Goal: Task Accomplishment & Management: Complete application form

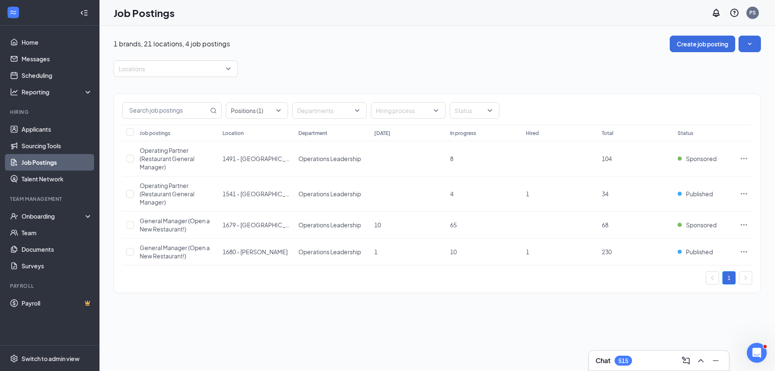
click at [634, 355] on div "Chat 515" at bounding box center [659, 360] width 127 height 13
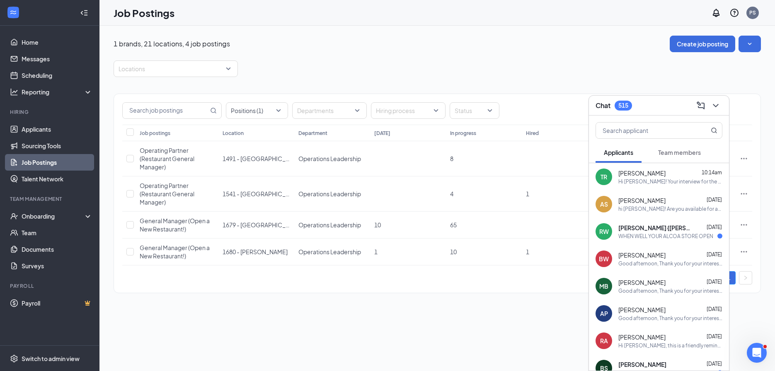
click at [632, 244] on div "RW [PERSON_NAME] {[PERSON_NAME] [DATE] WHEN WELL YOUR ALCOA STORE OPEN" at bounding box center [659, 231] width 140 height 27
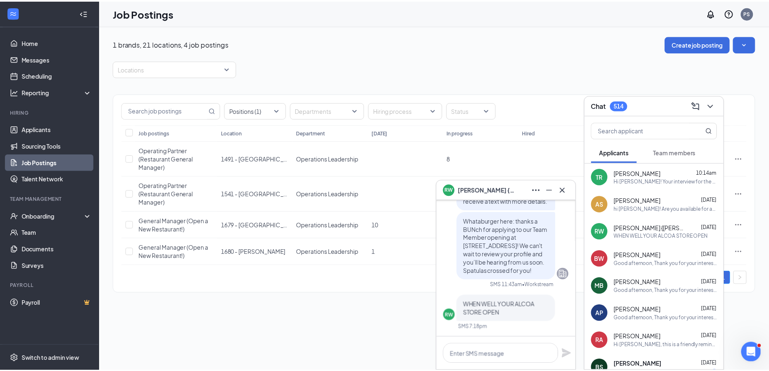
scroll to position [-245, 0]
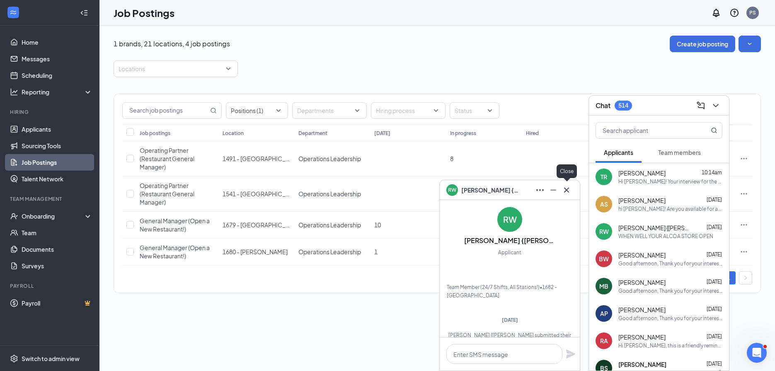
click at [567, 192] on icon "Cross" at bounding box center [567, 190] width 10 height 10
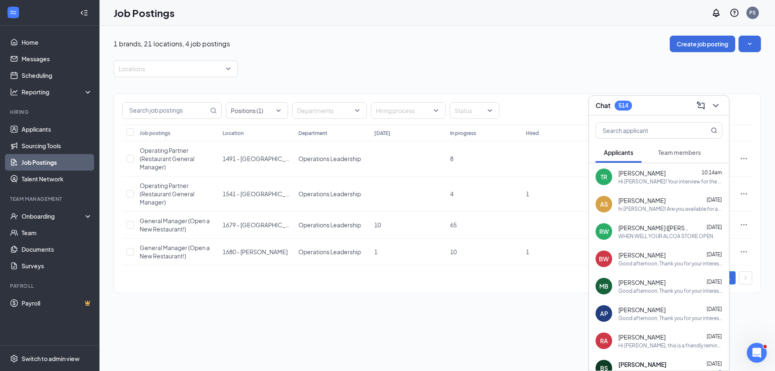
click at [634, 107] on div "Chat 514" at bounding box center [659, 105] width 127 height 13
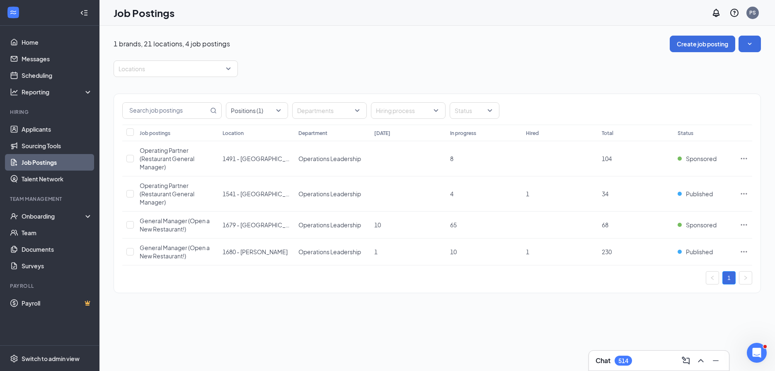
click at [165, 306] on div "1 brands, 21 locations, 4 job postings Create job posting Locations Positions (…" at bounding box center [437, 169] width 676 height 286
click at [52, 123] on link "Applicants" at bounding box center [57, 129] width 71 height 17
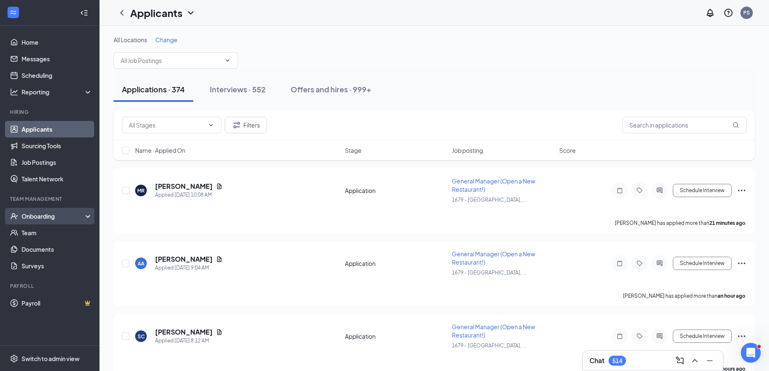
click at [68, 214] on div "Onboarding" at bounding box center [54, 216] width 64 height 8
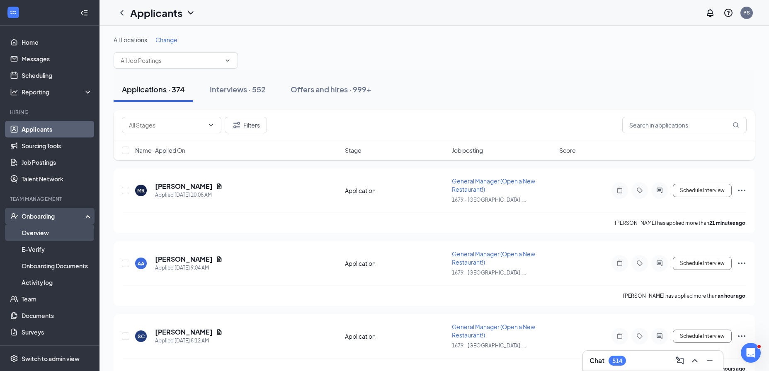
click at [63, 231] on link "Overview" at bounding box center [57, 233] width 71 height 17
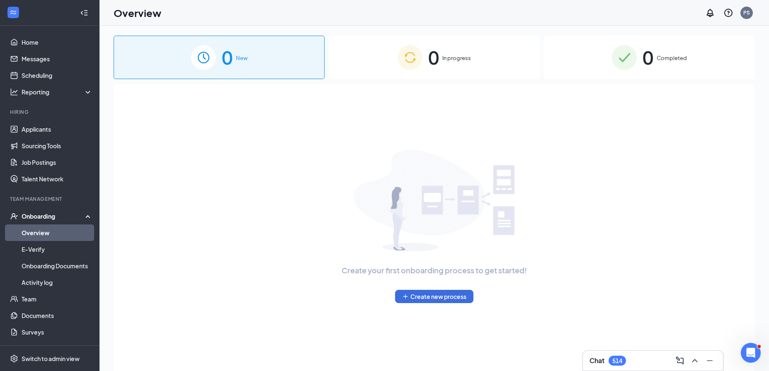
click at [646, 357] on div "Chat 514" at bounding box center [653, 360] width 127 height 13
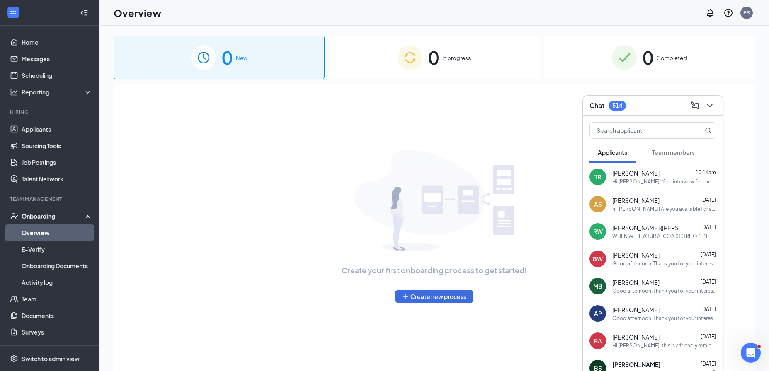
click at [650, 100] on div "Chat 514" at bounding box center [653, 105] width 127 height 13
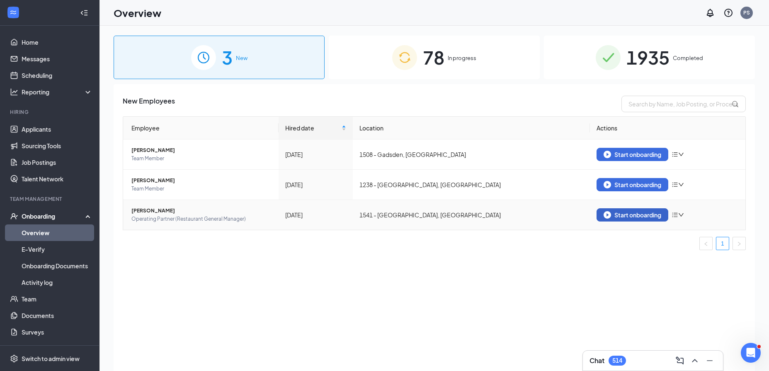
click at [611, 221] on button "Start onboarding" at bounding box center [633, 215] width 72 height 13
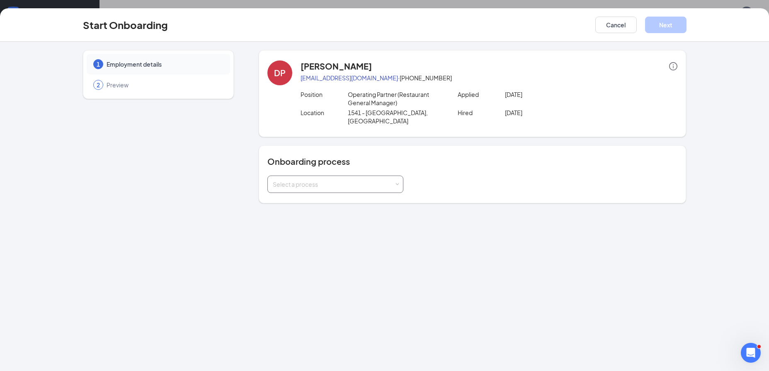
click at [334, 176] on div "Select a process" at bounding box center [335, 184] width 125 height 17
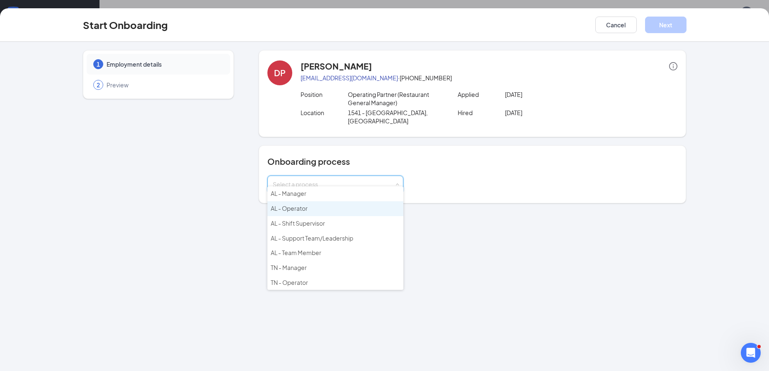
click at [328, 213] on li "AL - Operator" at bounding box center [335, 208] width 136 height 15
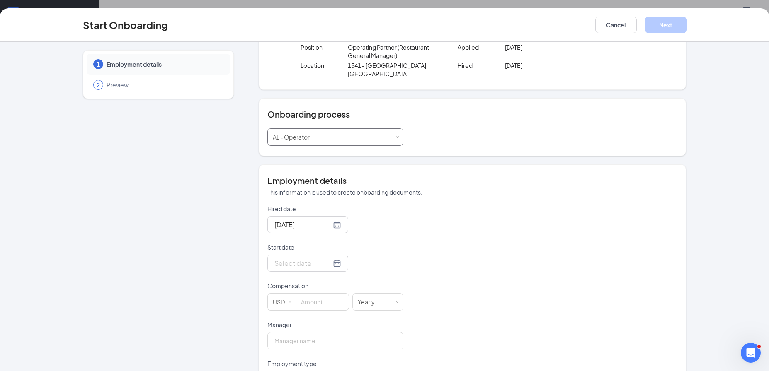
scroll to position [51, 0]
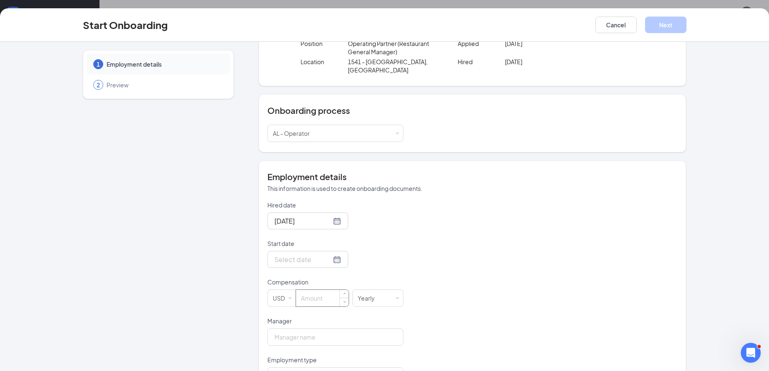
click at [325, 290] on input at bounding box center [322, 298] width 53 height 17
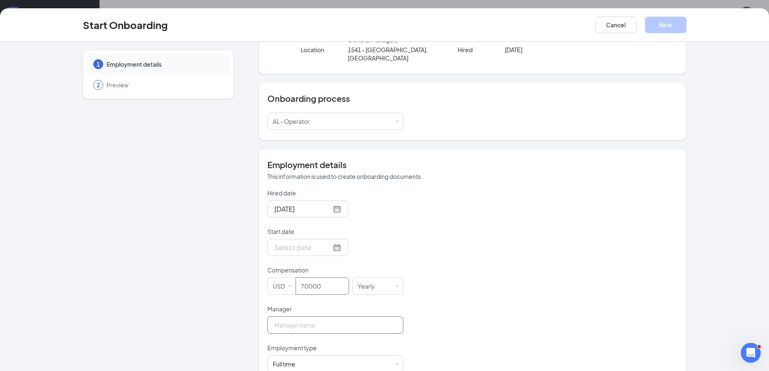
scroll to position [70, 0]
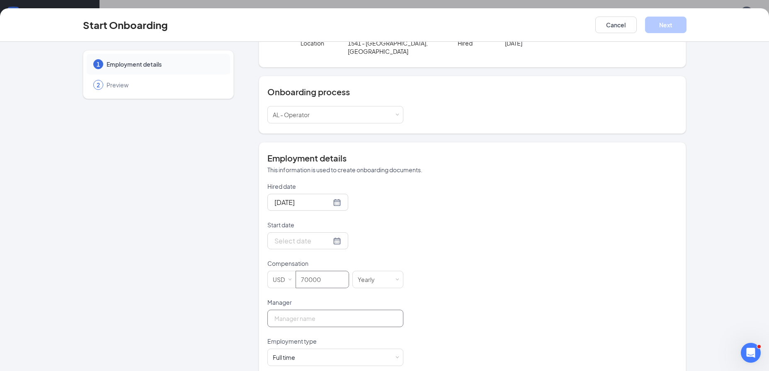
type input "70000"
click at [320, 312] on input "Manager" at bounding box center [335, 318] width 136 height 17
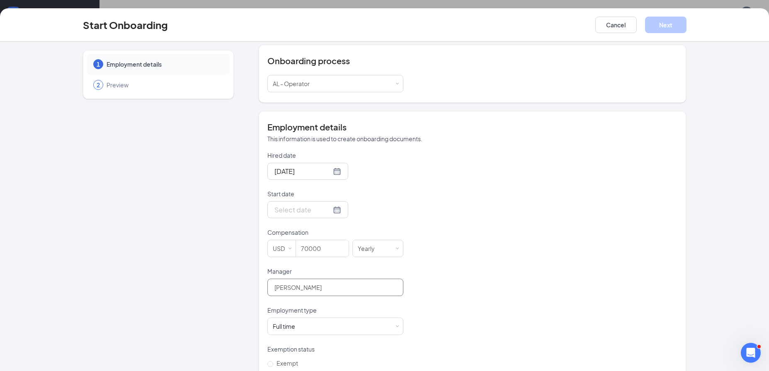
scroll to position [123, 0]
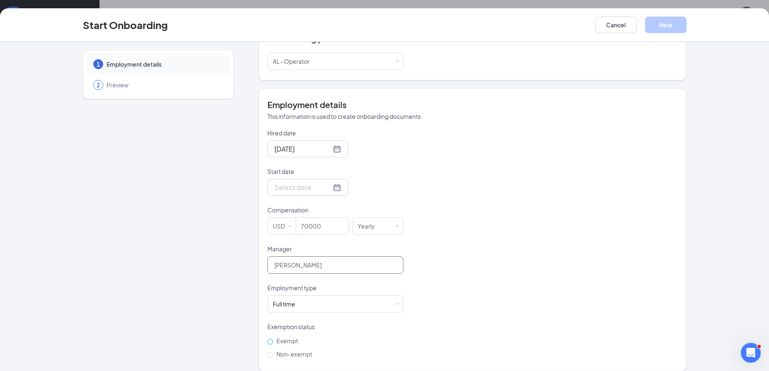
type input "[PERSON_NAME]"
click at [289, 337] on span "Exempt" at bounding box center [287, 340] width 28 height 7
click at [273, 339] on input "Exempt" at bounding box center [270, 342] width 6 height 6
radio input "true"
click at [325, 184] on div at bounding box center [307, 187] width 67 height 10
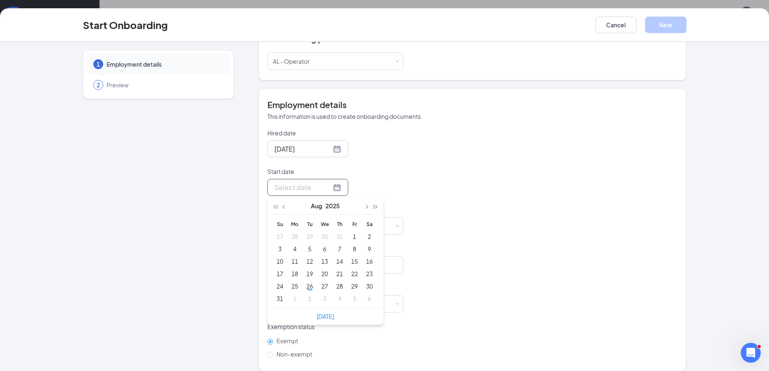
click at [325, 182] on div at bounding box center [307, 187] width 67 height 10
click at [364, 202] on button "button" at bounding box center [366, 206] width 9 height 17
type input "[DATE]"
click at [293, 244] on div "8" at bounding box center [295, 249] width 10 height 10
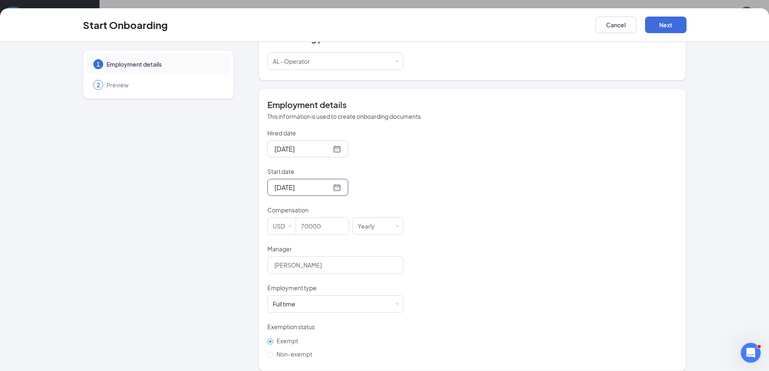
click at [466, 169] on div "Hired date [DATE] Start date [DATE] [DATE] Su Mo Tu We Th Fr Sa 31 1 2 3 4 5 6 …" at bounding box center [472, 245] width 410 height 232
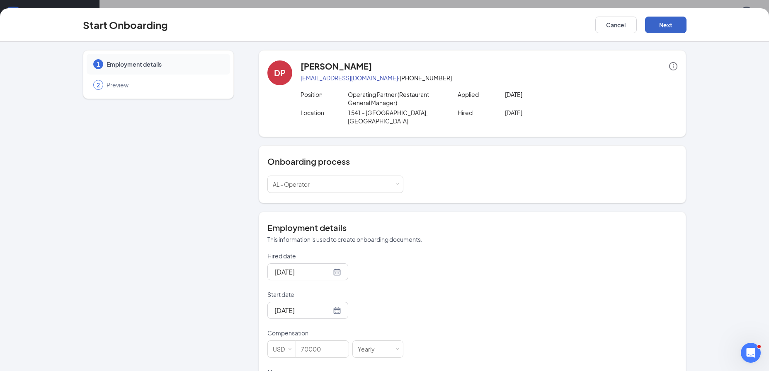
click at [663, 27] on button "Next" at bounding box center [665, 25] width 41 height 17
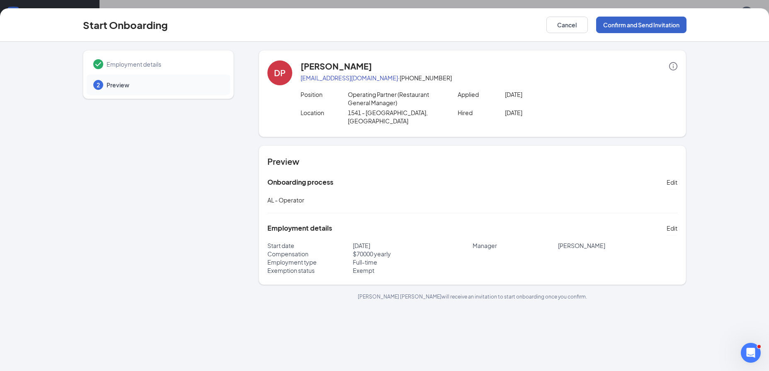
click at [641, 28] on button "Confirm and Send Invitation" at bounding box center [641, 25] width 90 height 17
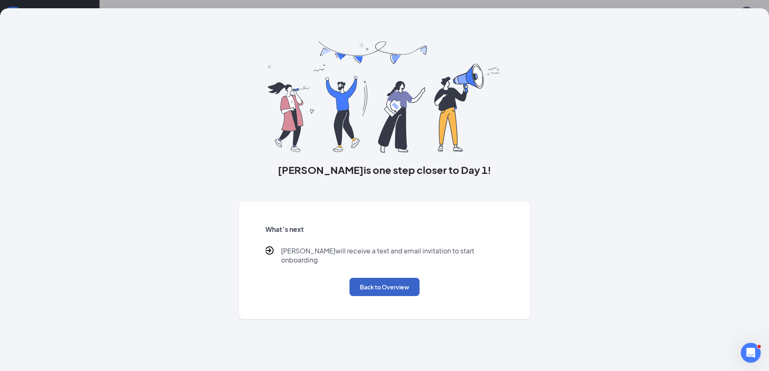
click at [384, 278] on button "Back to Overview" at bounding box center [384, 287] width 70 height 18
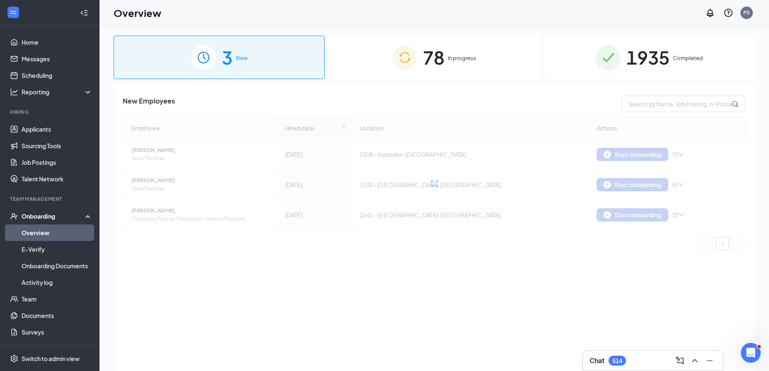
click at [441, 66] on span "78" at bounding box center [434, 57] width 22 height 29
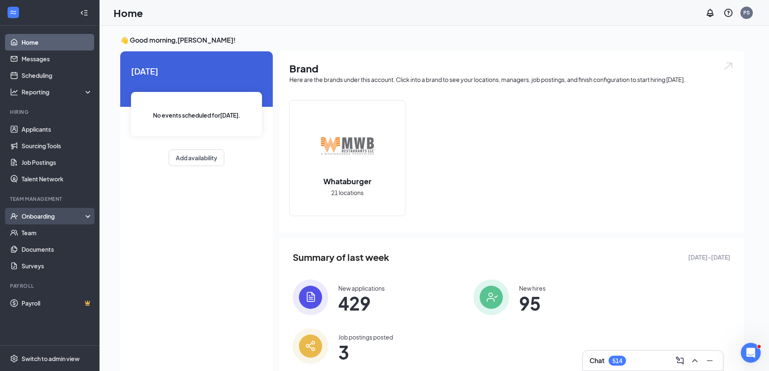
click at [56, 210] on div "Onboarding" at bounding box center [49, 216] width 99 height 17
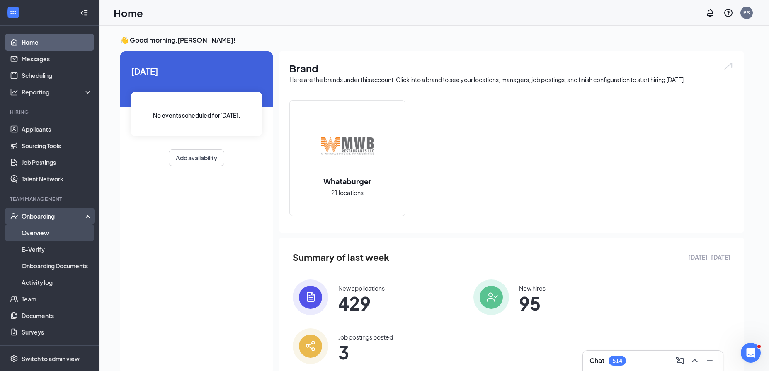
click at [56, 230] on link "Overview" at bounding box center [57, 233] width 71 height 17
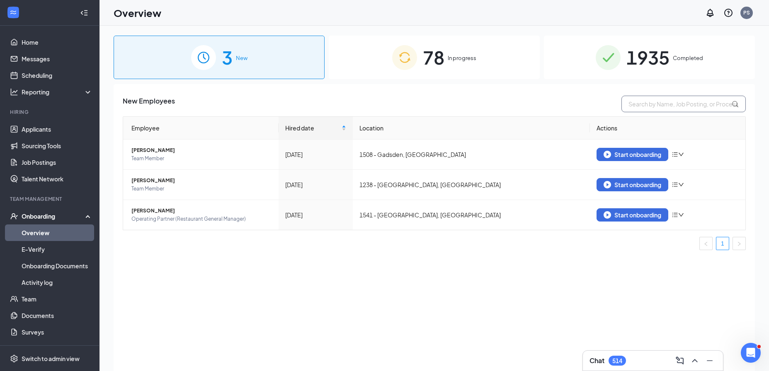
click at [653, 100] on input "text" at bounding box center [683, 104] width 124 height 17
click at [68, 129] on link "Applicants" at bounding box center [57, 129] width 71 height 17
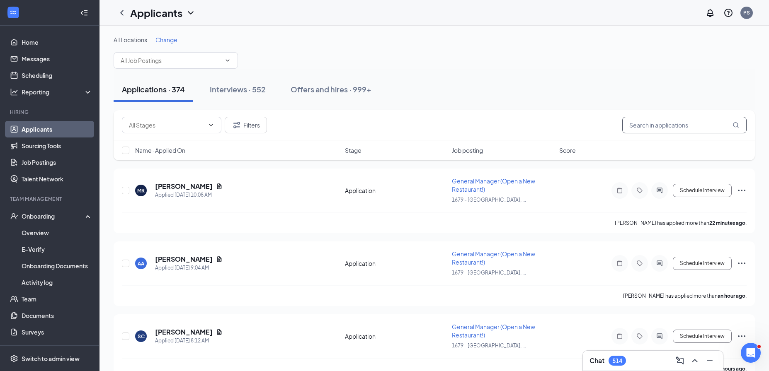
click at [652, 127] on input "text" at bounding box center [684, 125] width 124 height 17
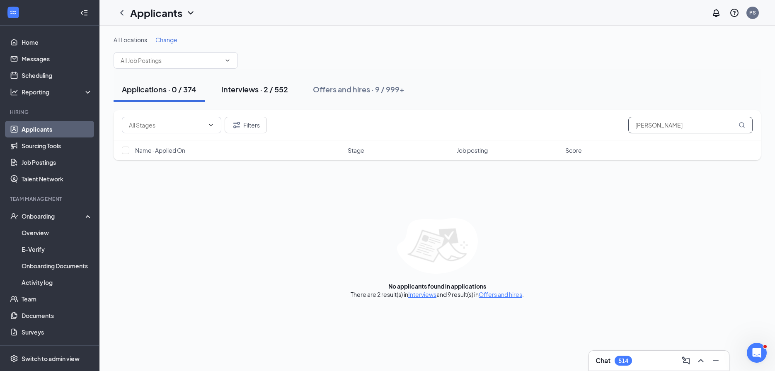
type input "stewart"
click at [274, 92] on div "Interviews · 2 / 552" at bounding box center [254, 89] width 67 height 10
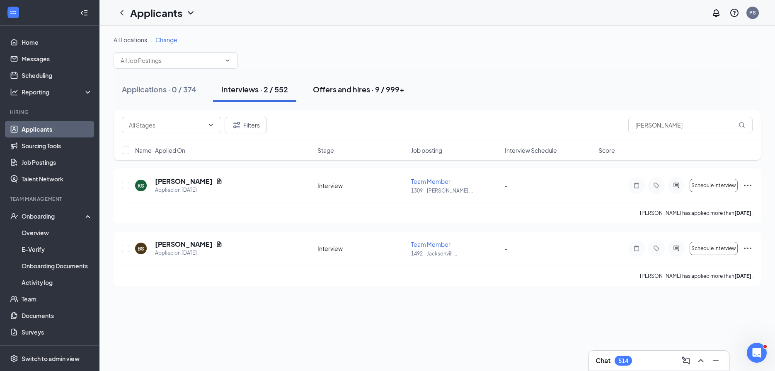
click at [340, 93] on div "Offers and hires · 9 / 999+" at bounding box center [359, 89] width 92 height 10
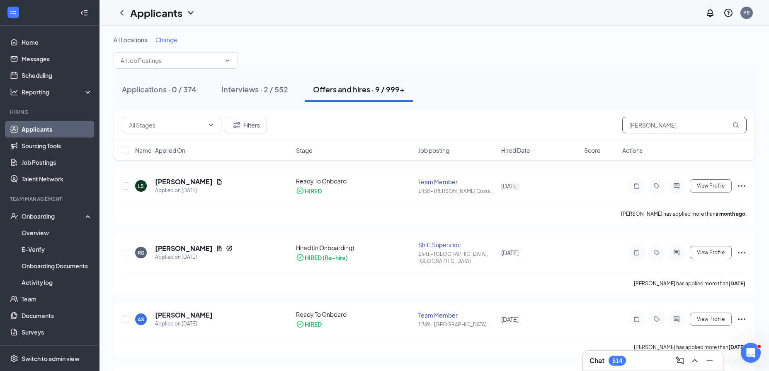
click at [639, 122] on input "stewart" at bounding box center [684, 125] width 124 height 17
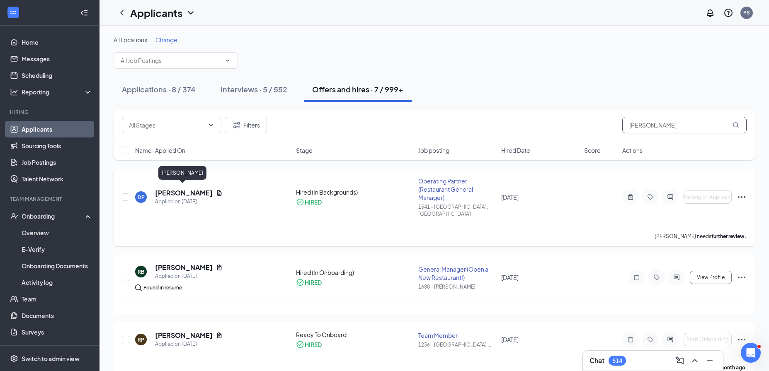
type input "powell"
click at [197, 190] on h5 "[PERSON_NAME]" at bounding box center [184, 193] width 58 height 9
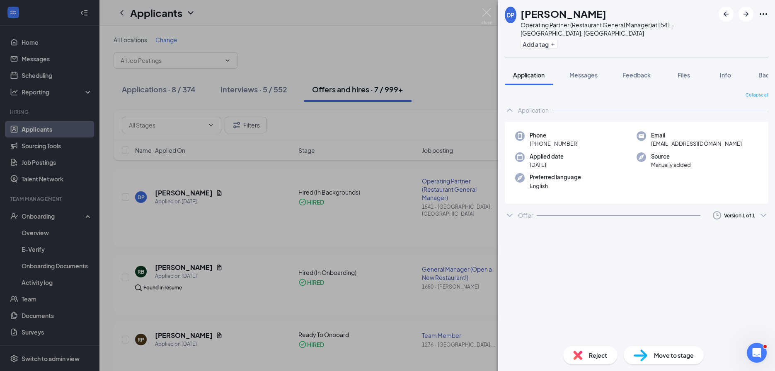
click at [533, 207] on div "Offer Version 1 of 1" at bounding box center [637, 215] width 264 height 17
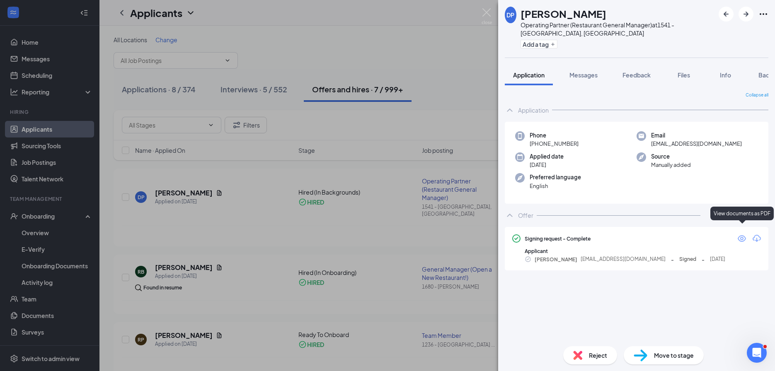
click at [744, 234] on icon "Eye" at bounding box center [742, 239] width 10 height 10
